Goal: Check status

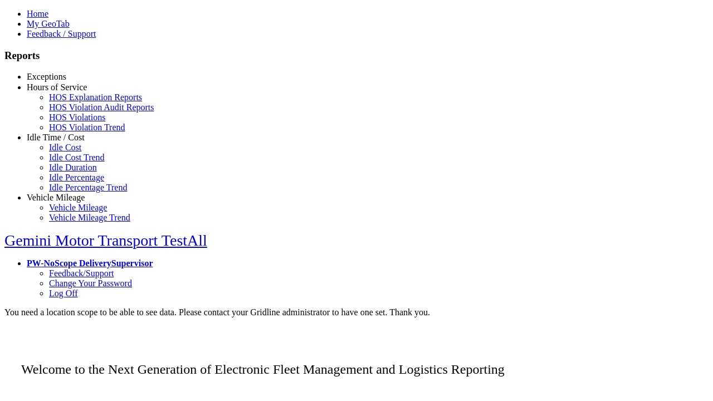
click at [72, 111] on link "Safety Exceptions" at bounding box center [81, 106] width 65 height 9
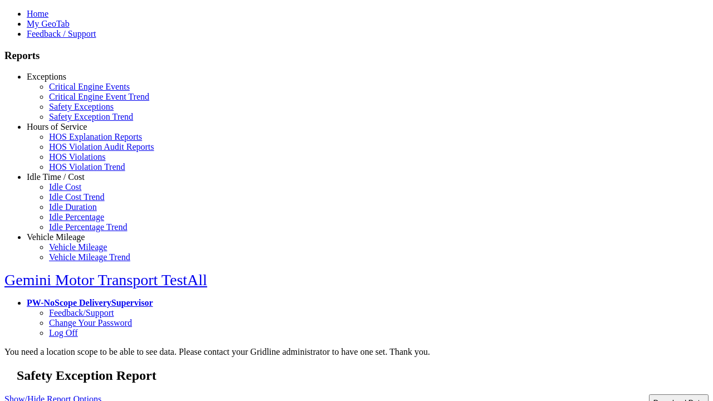
type input "**********"
